Goal: Information Seeking & Learning: Find contact information

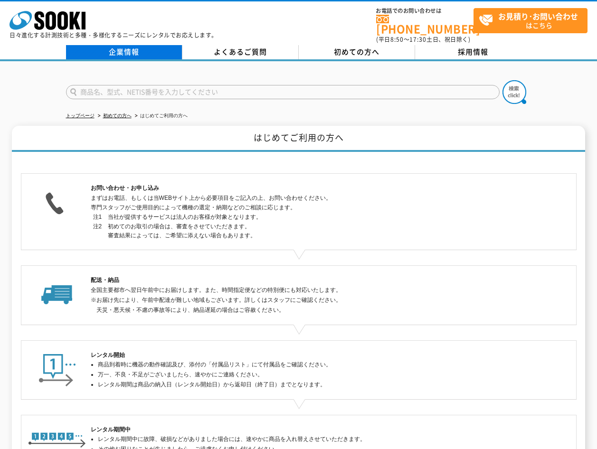
click at [138, 45] on link "企業情報" at bounding box center [124, 52] width 116 height 14
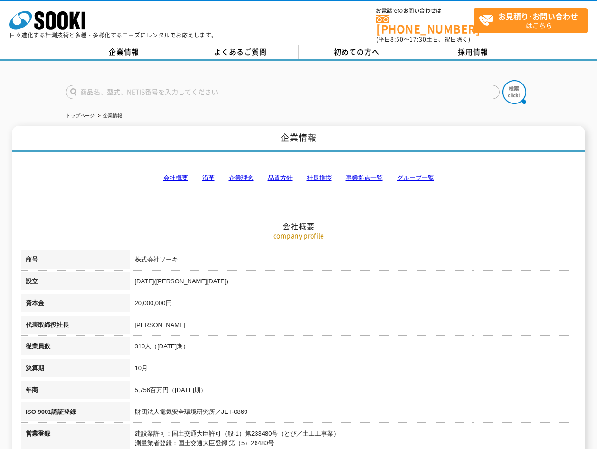
click at [374, 175] on link "事業拠点一覧" at bounding box center [364, 177] width 37 height 7
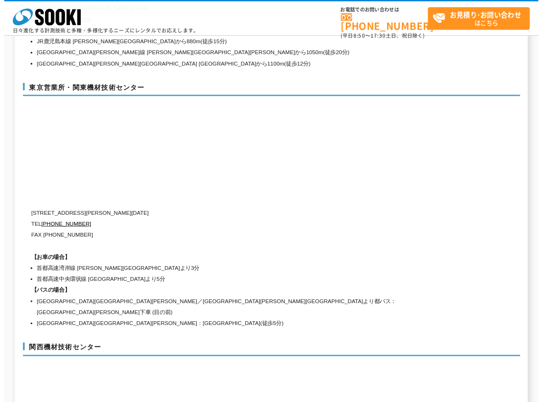
scroll to position [3949, 0]
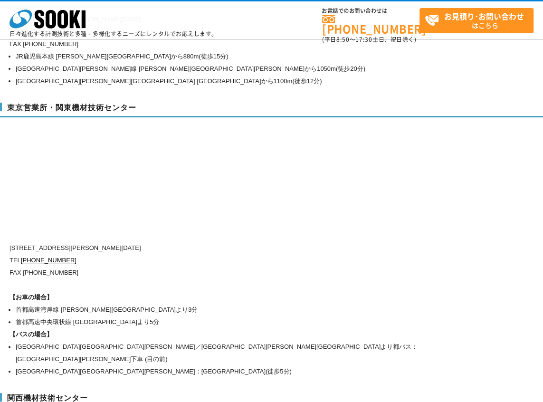
drag, startPoint x: 181, startPoint y: 278, endPoint x: 40, endPoint y: 260, distance: 142.1
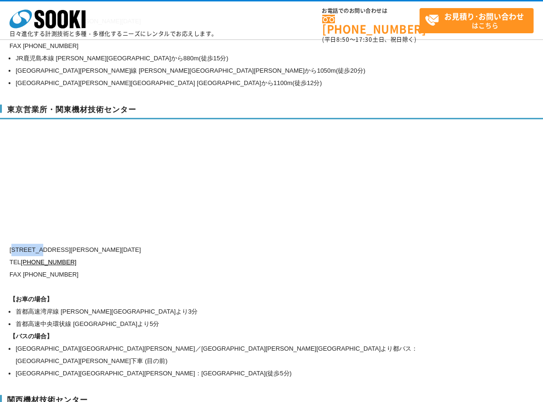
drag, startPoint x: 15, startPoint y: 225, endPoint x: 45, endPoint y: 227, distance: 29.6
click at [45, 244] on p "[STREET_ADDRESS][PERSON_NAME][DATE]" at bounding box center [237, 250] width 456 height 12
copy p "134-0086"
drag, startPoint x: 47, startPoint y: 223, endPoint x: 157, endPoint y: 223, distance: 109.2
click at [157, 244] on p "[STREET_ADDRESS][PERSON_NAME][DATE]" at bounding box center [237, 250] width 456 height 12
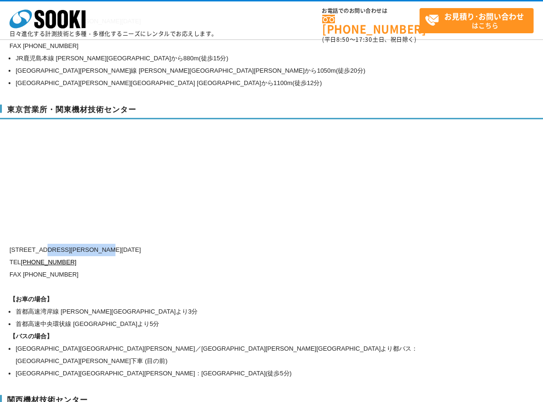
copy p "[PERSON_NAME][STREET_ADDRESS][DATE]"
